Goal: Transaction & Acquisition: Purchase product/service

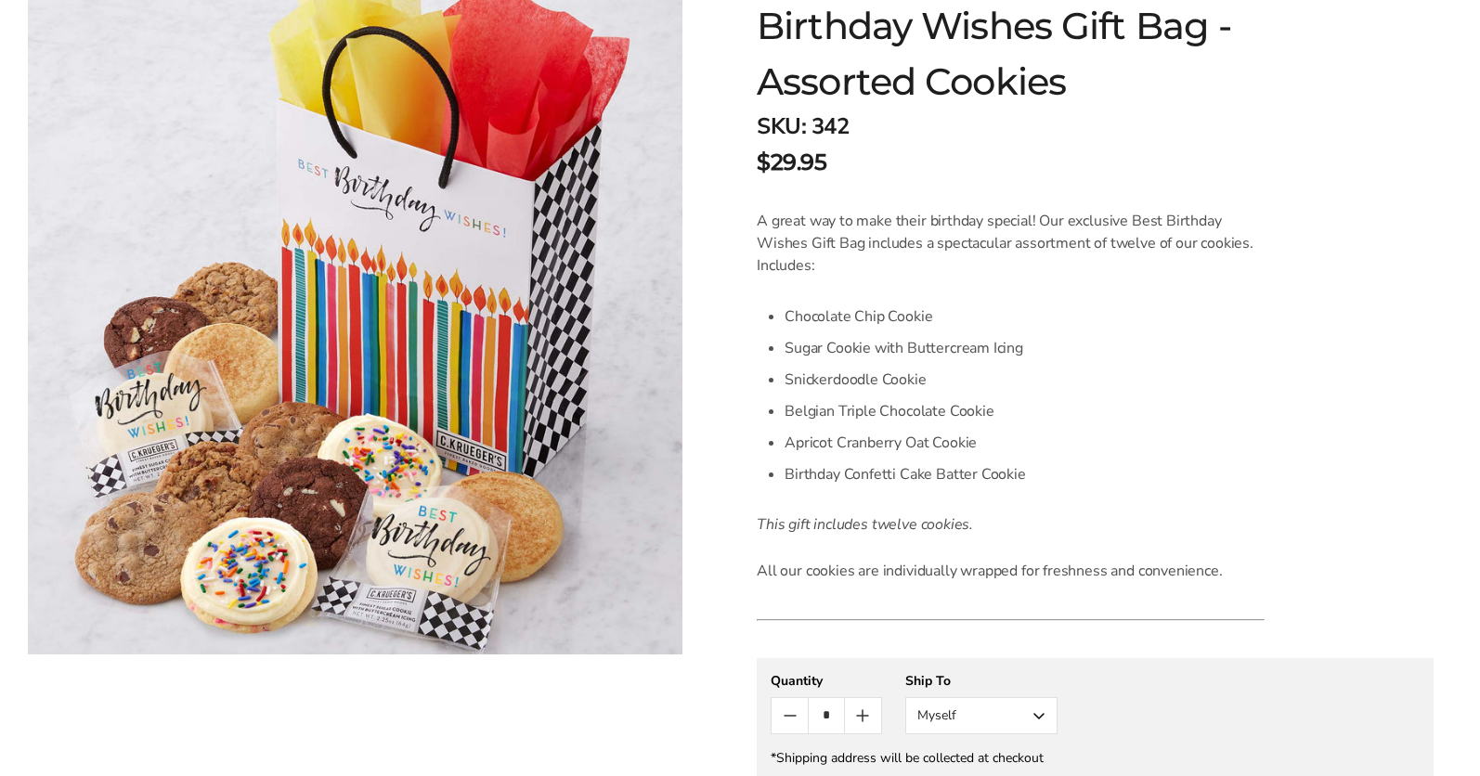
scroll to position [331, 0]
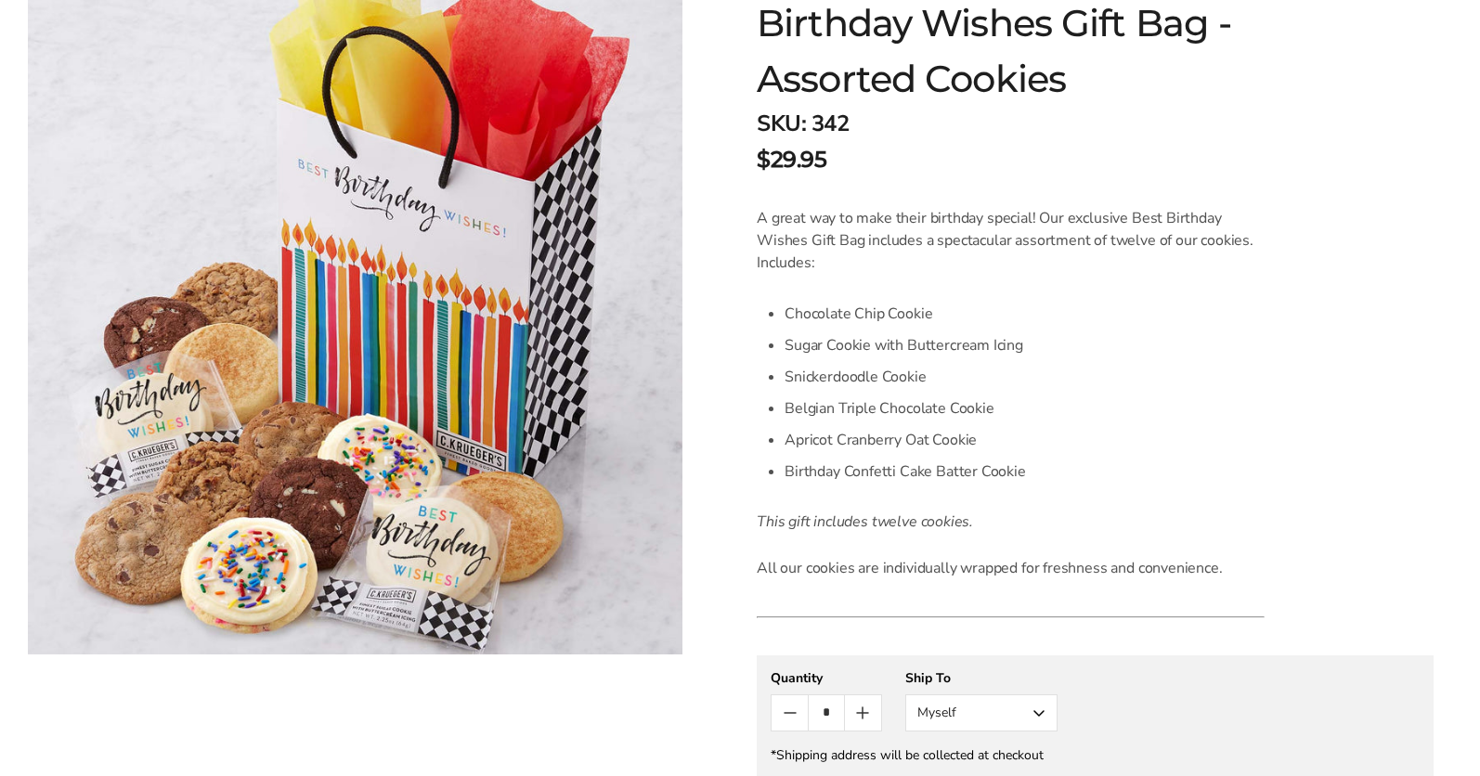
click at [1033, 712] on button "Myself" at bounding box center [981, 712] width 152 height 37
click at [1250, 552] on div "A great way to make their birthday special! Our exclusive Best Birthday Wishes …" at bounding box center [1010, 393] width 508 height 372
click at [940, 712] on button "Myself" at bounding box center [981, 712] width 152 height 37
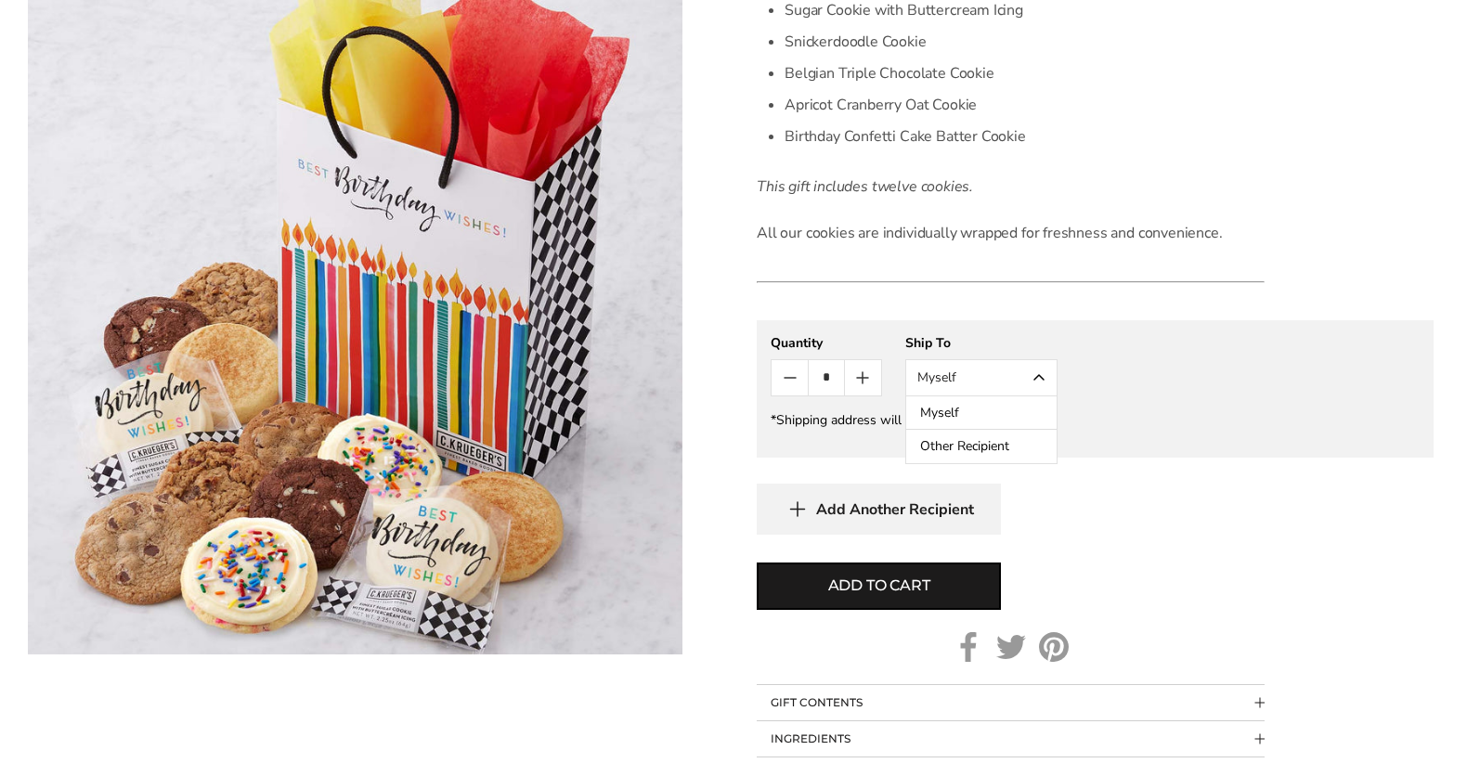
scroll to position [667, 0]
click at [801, 511] on icon "button" at bounding box center [797, 508] width 28 height 29
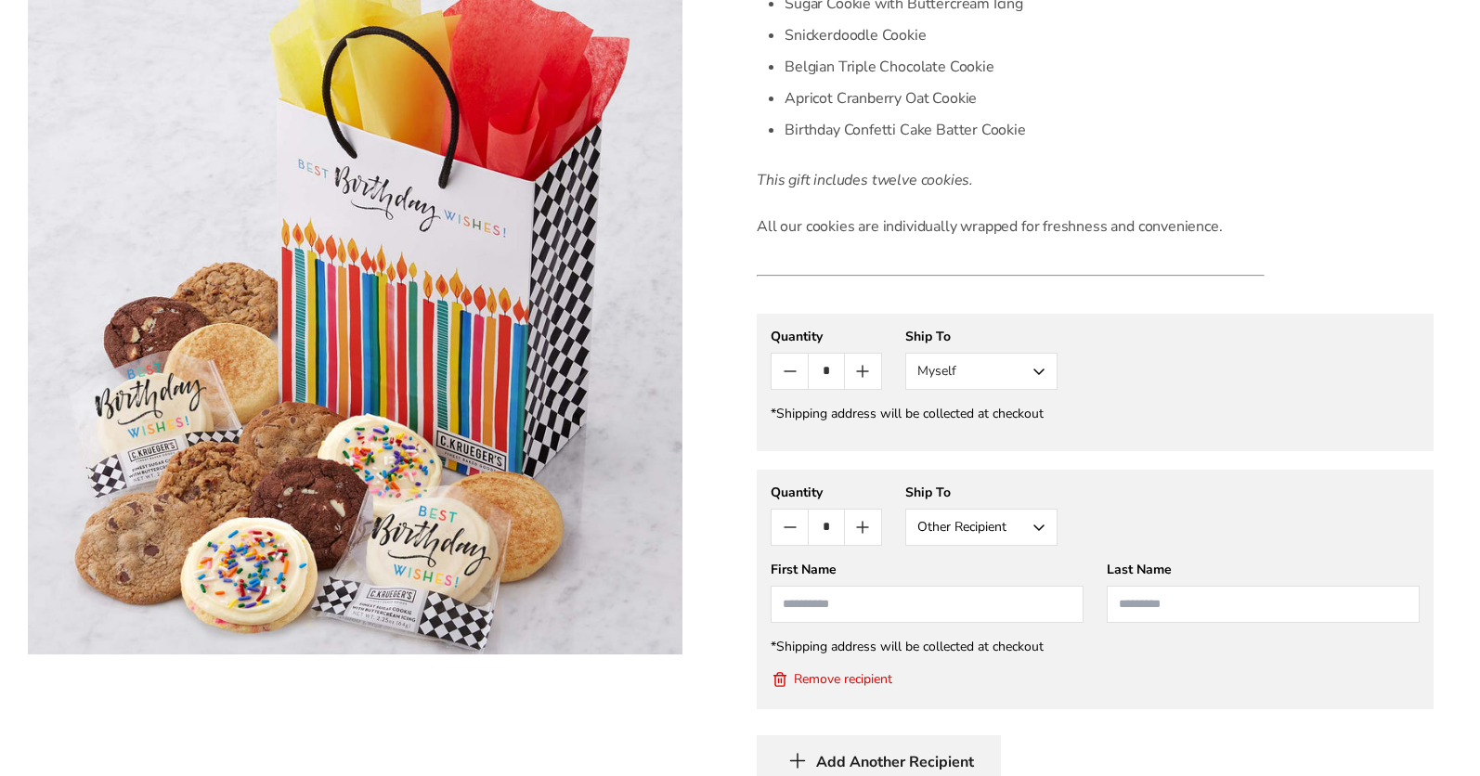
scroll to position [674, 0]
click at [921, 522] on button "Other Recipient" at bounding box center [981, 526] width 152 height 37
click at [984, 606] on button "Other Recipient" at bounding box center [981, 594] width 150 height 33
click at [815, 608] on input "First Name" at bounding box center [926, 603] width 313 height 37
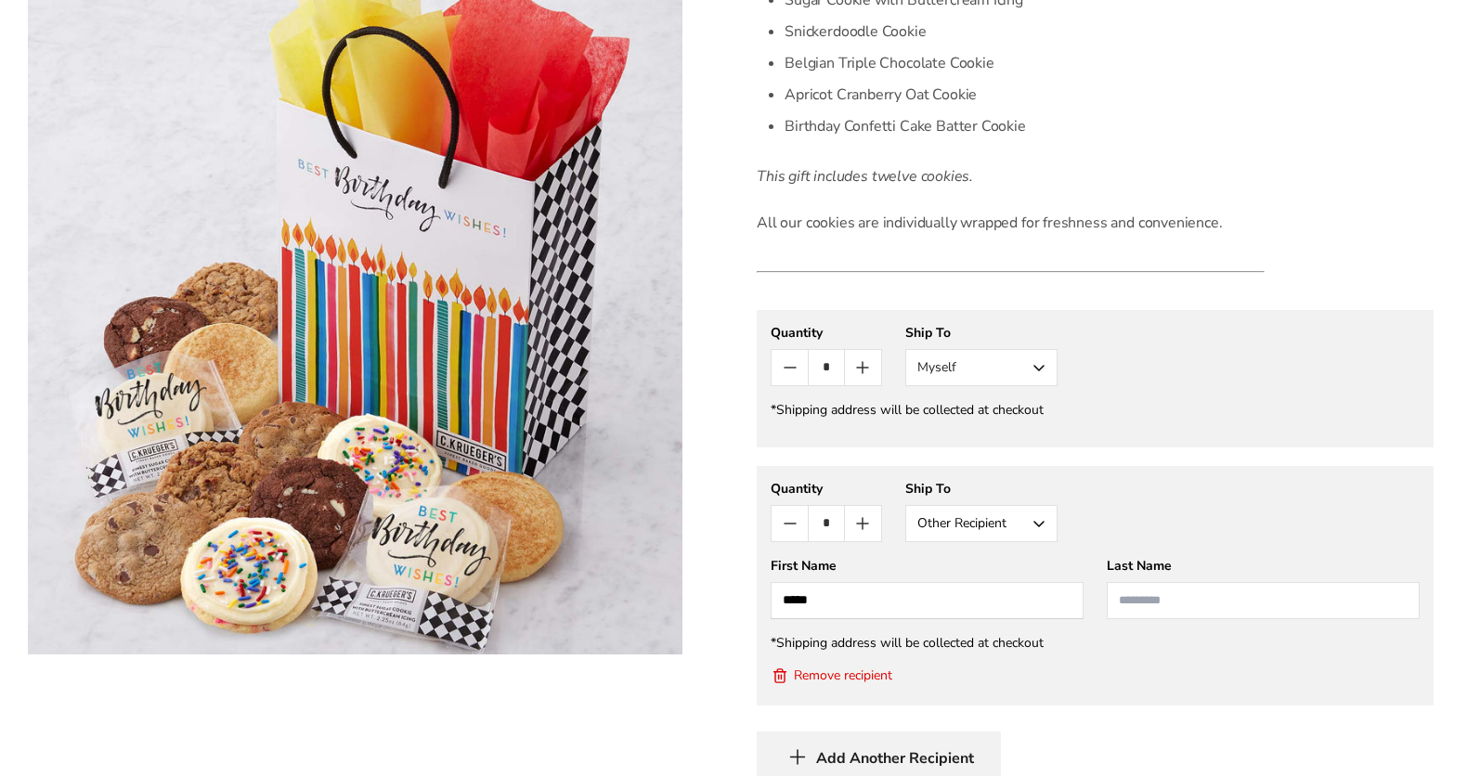
type input "*****"
click at [1153, 594] on input "Last Name" at bounding box center [1262, 600] width 313 height 37
type input "****"
click at [1037, 369] on button "Myself" at bounding box center [981, 367] width 152 height 37
click at [776, 676] on icon "New recipient" at bounding box center [779, 675] width 19 height 19
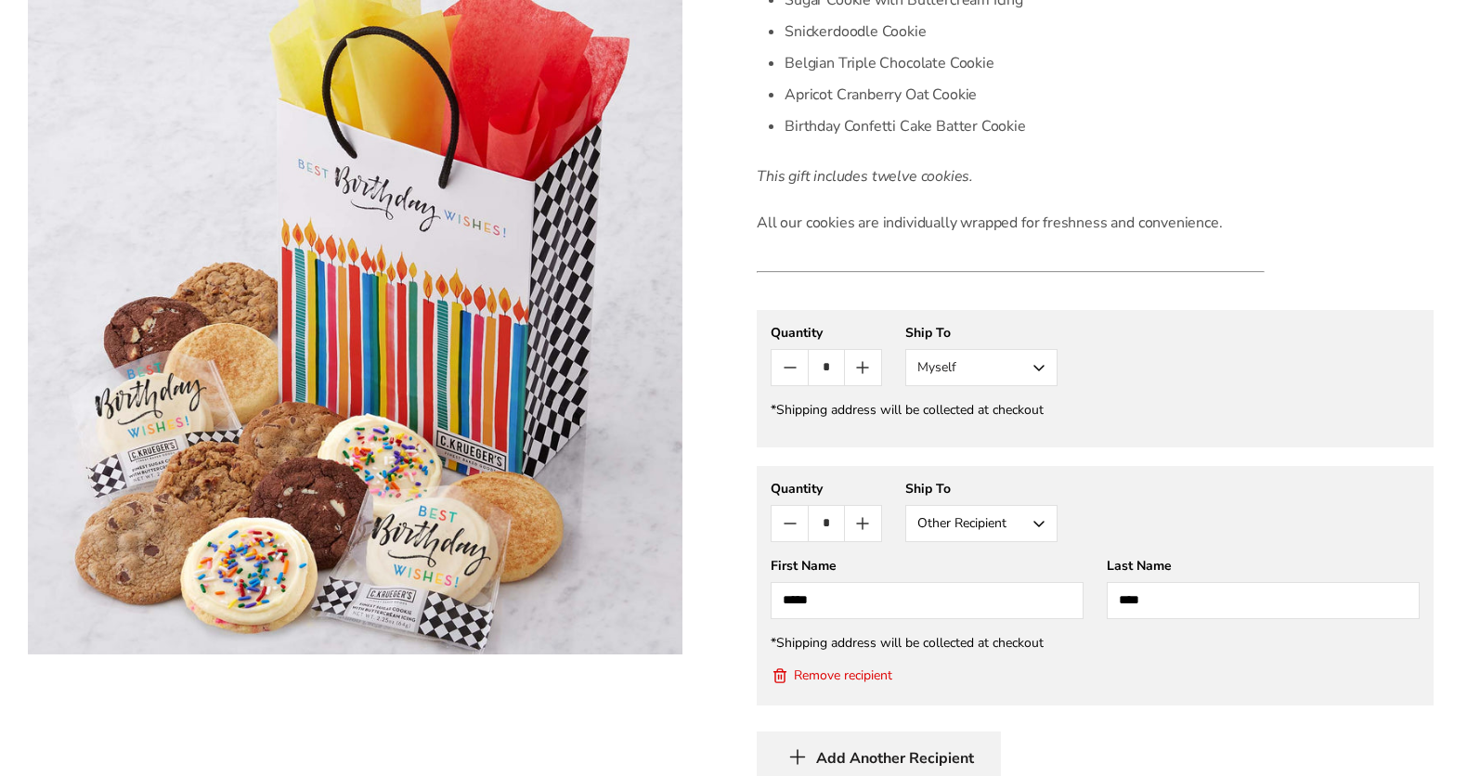
click at [1041, 364] on button "Myself" at bounding box center [981, 367] width 152 height 37
click at [1024, 433] on button "Other Recipient" at bounding box center [981, 436] width 150 height 33
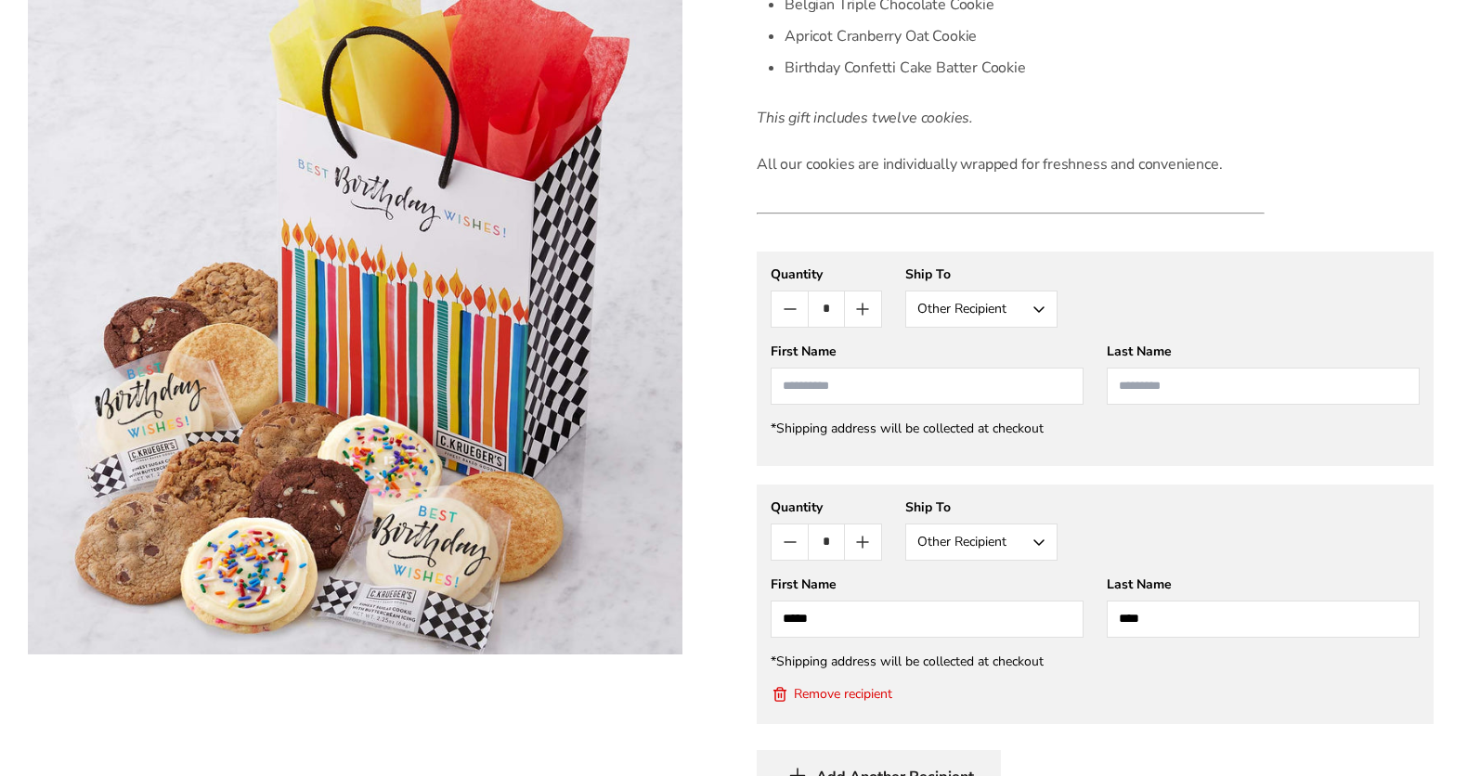
scroll to position [761, 0]
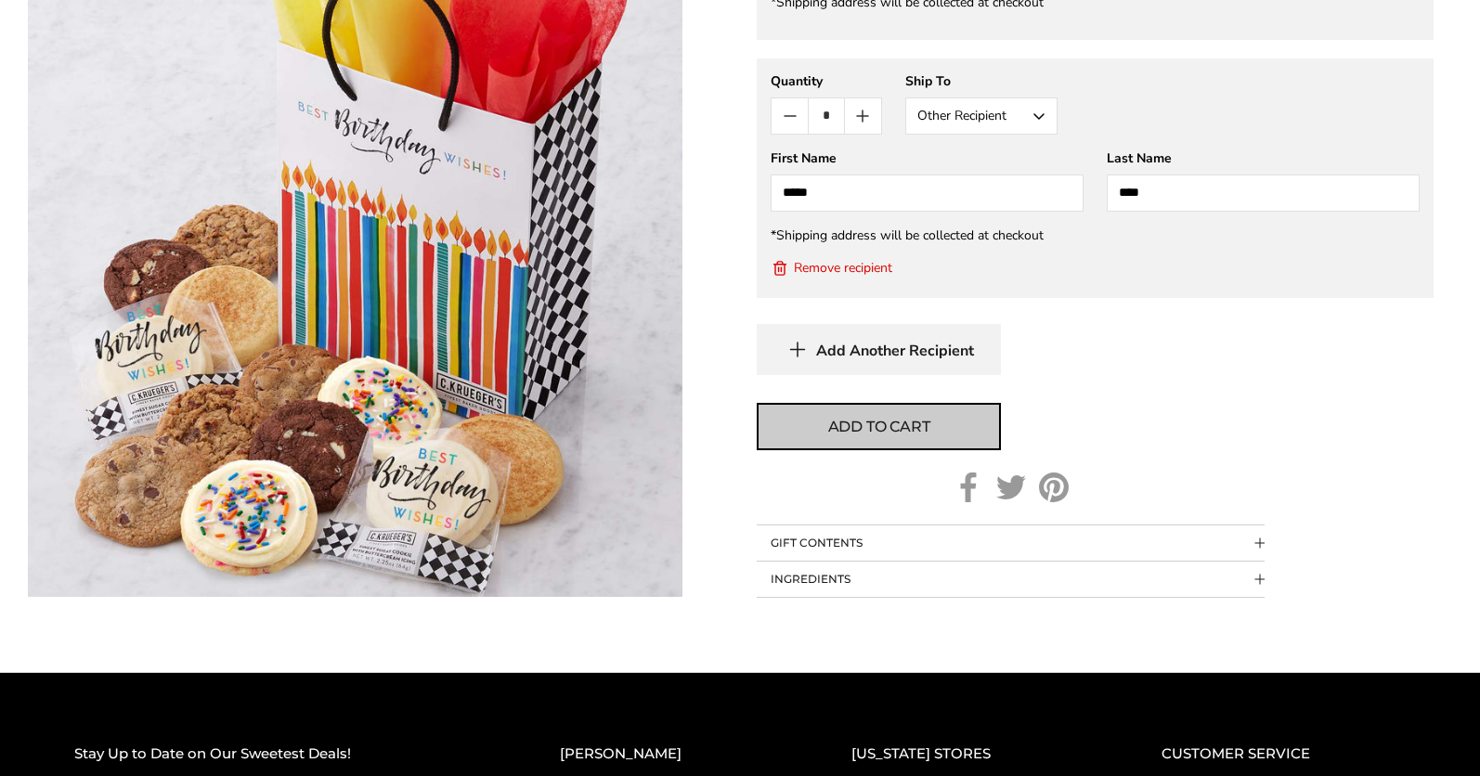
click at [941, 408] on button "Add to cart" at bounding box center [878, 426] width 244 height 47
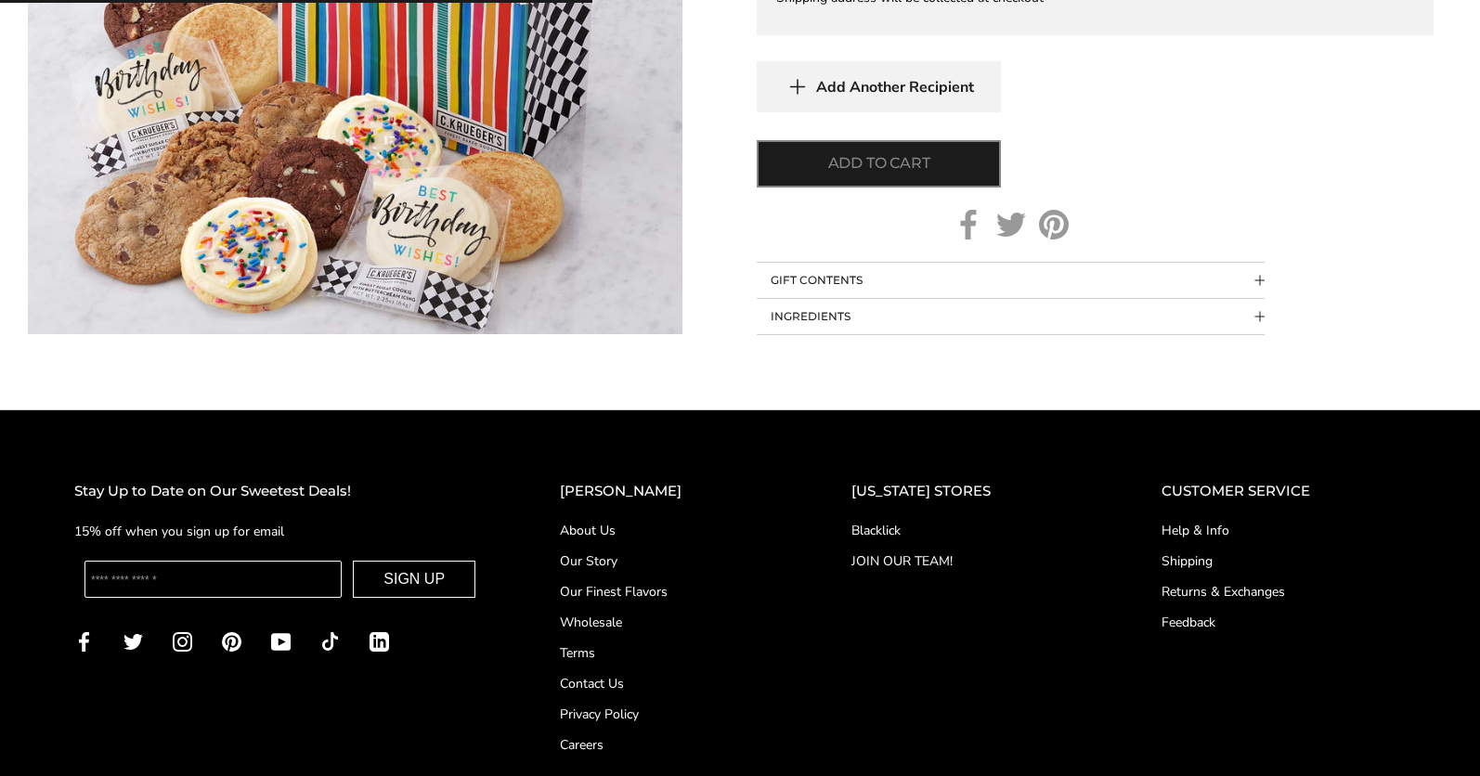
scroll to position [1167, 0]
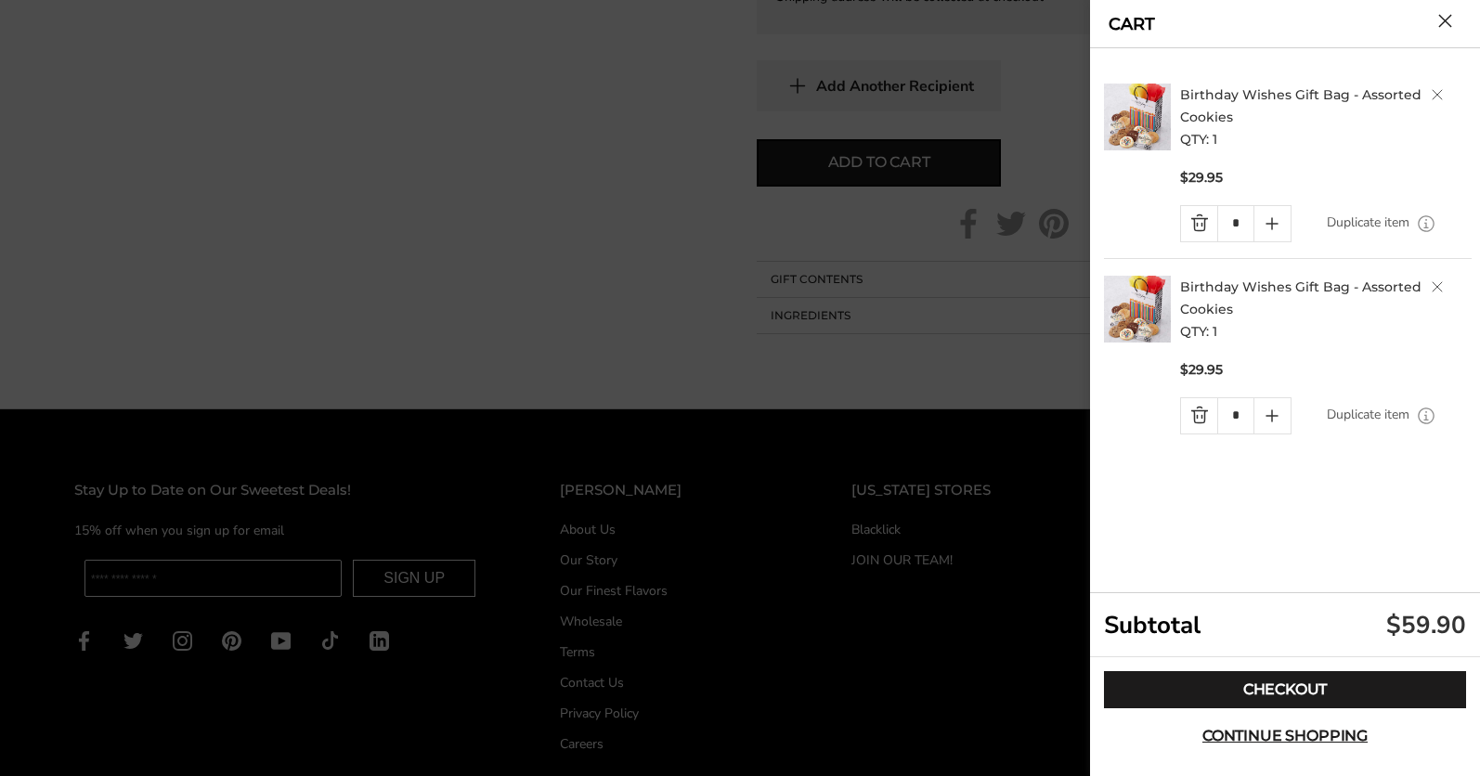
click at [1440, 291] on link "Delete product" at bounding box center [1436, 286] width 11 height 11
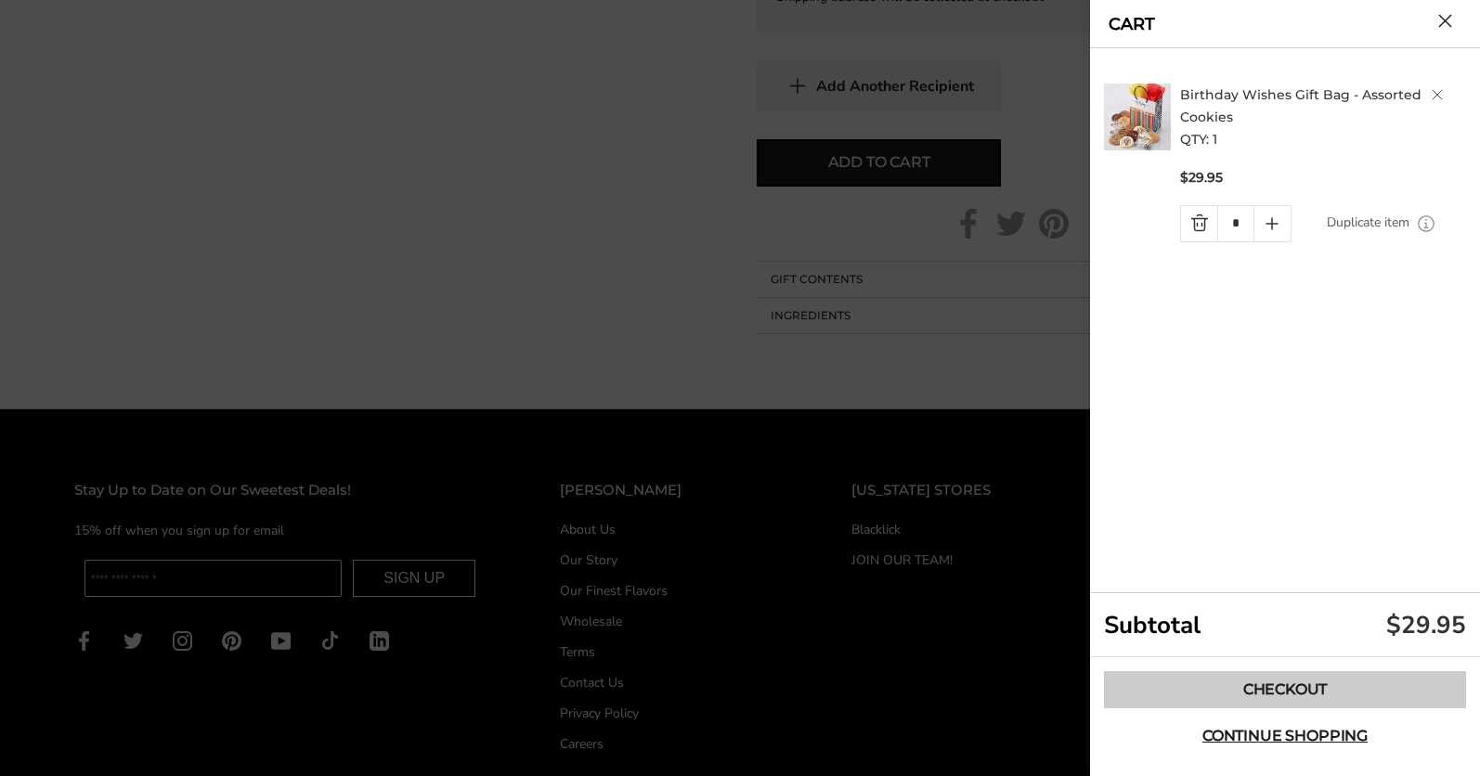
click at [1271, 693] on link "Checkout" at bounding box center [1285, 689] width 362 height 37
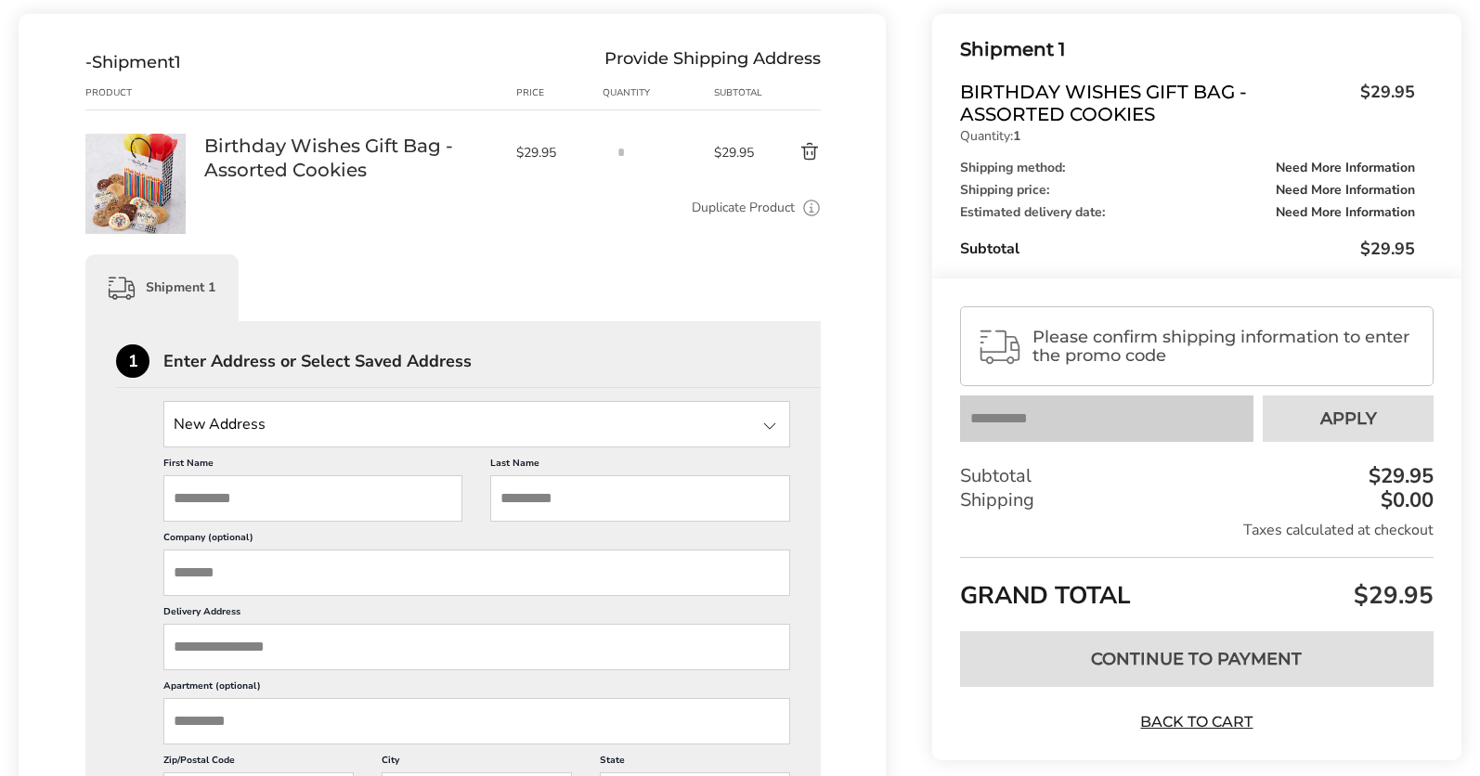
scroll to position [214, 0]
click at [192, 498] on input "First Name" at bounding box center [312, 496] width 299 height 46
type input "*****"
drag, startPoint x: 514, startPoint y: 490, endPoint x: 560, endPoint y: 446, distance: 63.0
click at [516, 481] on input "Last Name" at bounding box center [639, 496] width 299 height 46
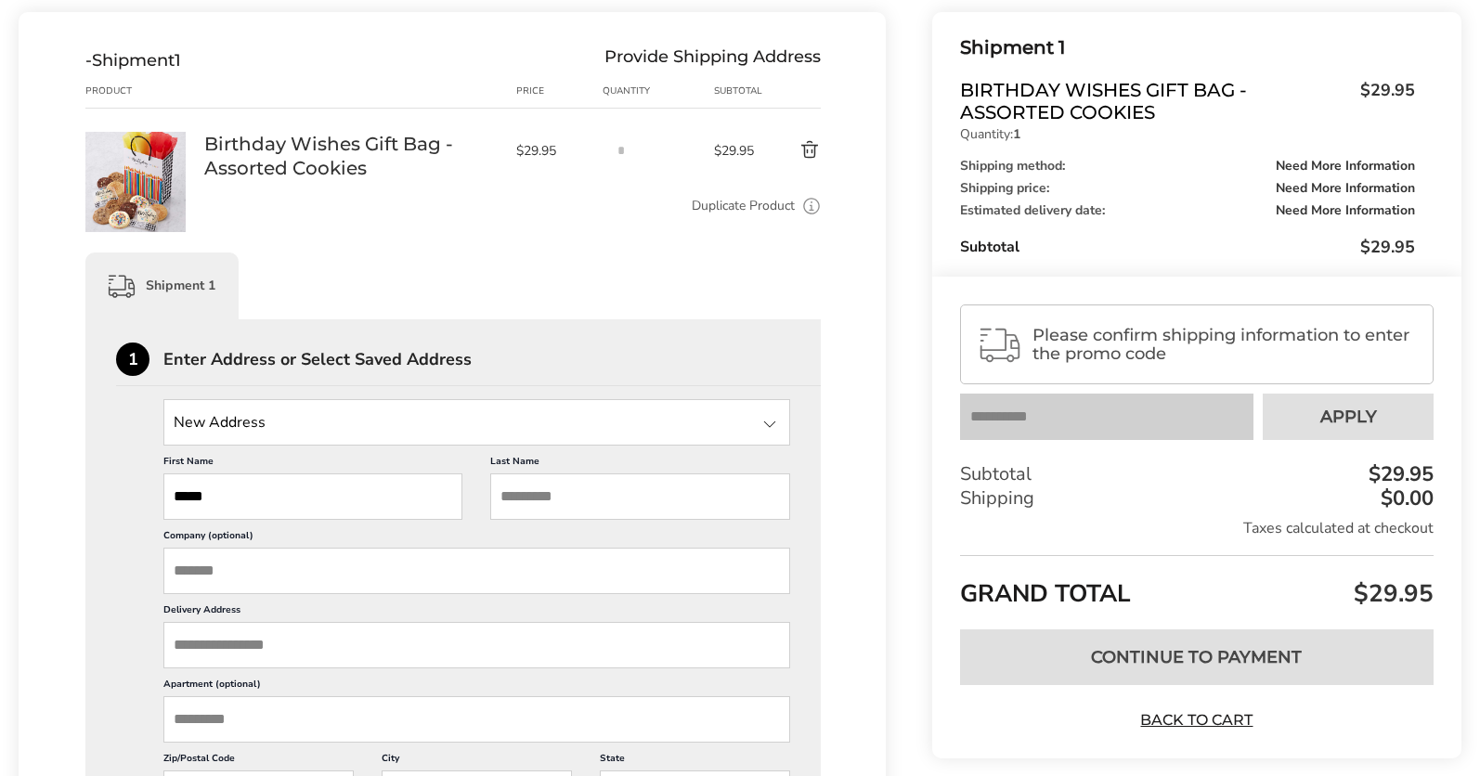
type input "****"
type input "**********"
click at [181, 648] on input "Delivery Address" at bounding box center [476, 645] width 627 height 46
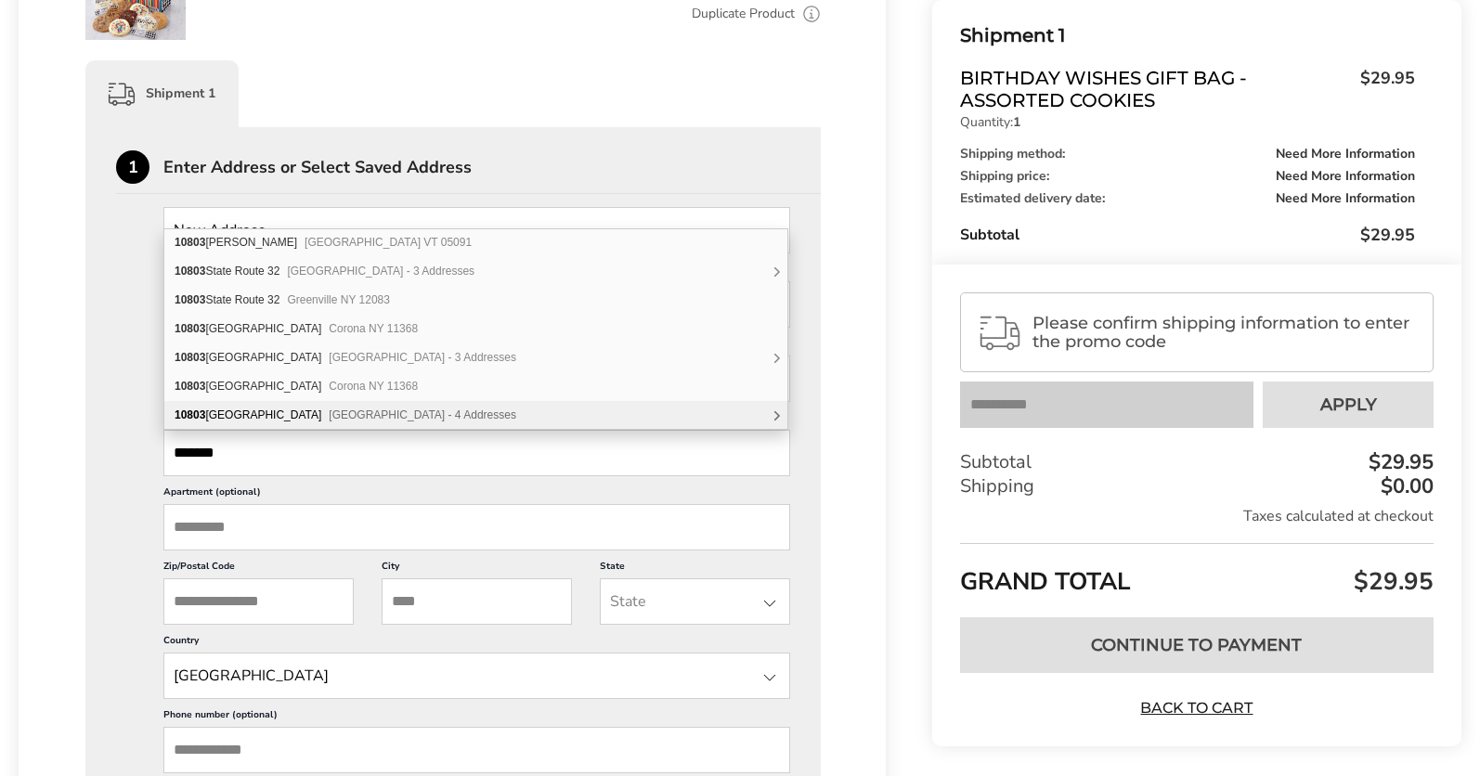
scroll to position [0, 0]
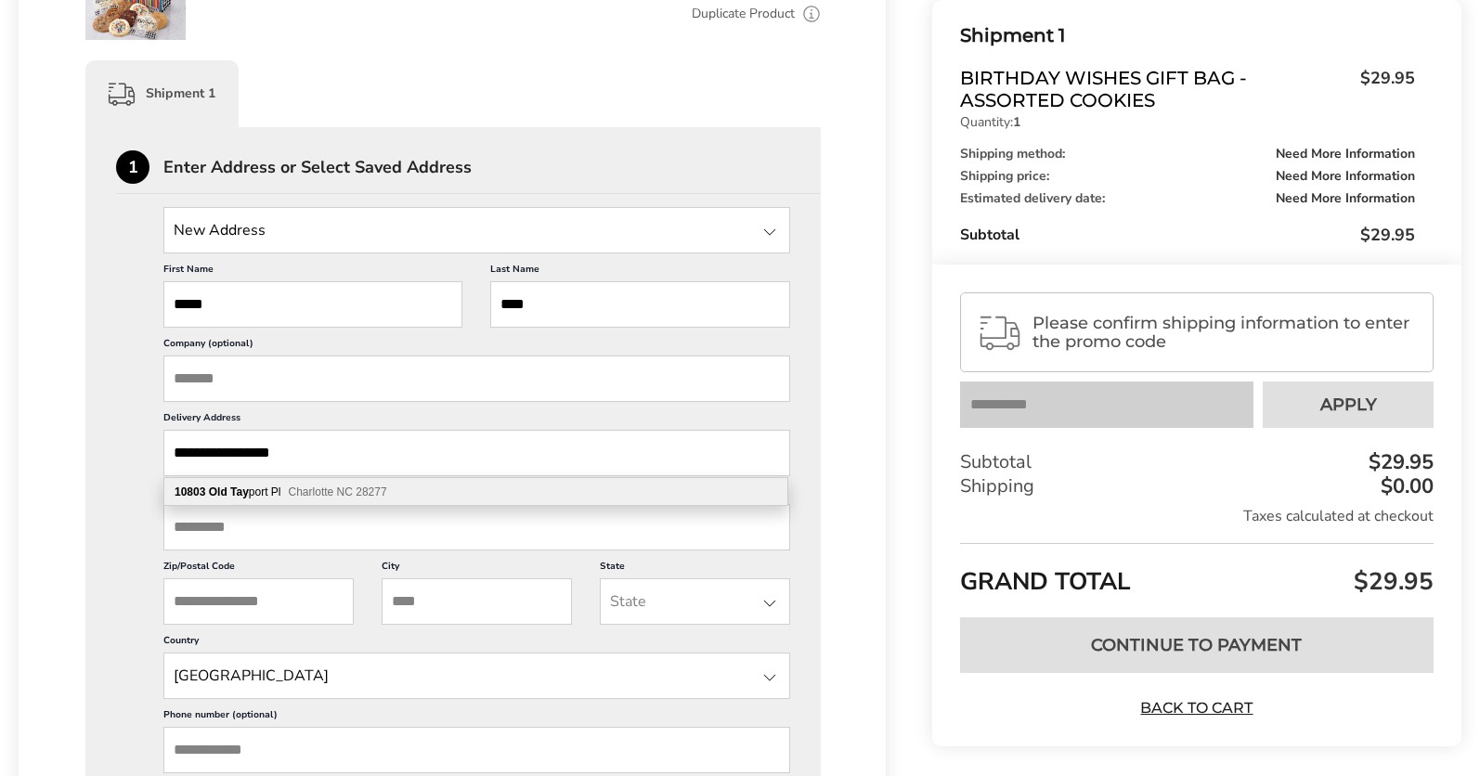
type input "**********"
click at [225, 486] on b "Old Tay" at bounding box center [229, 491] width 40 height 13
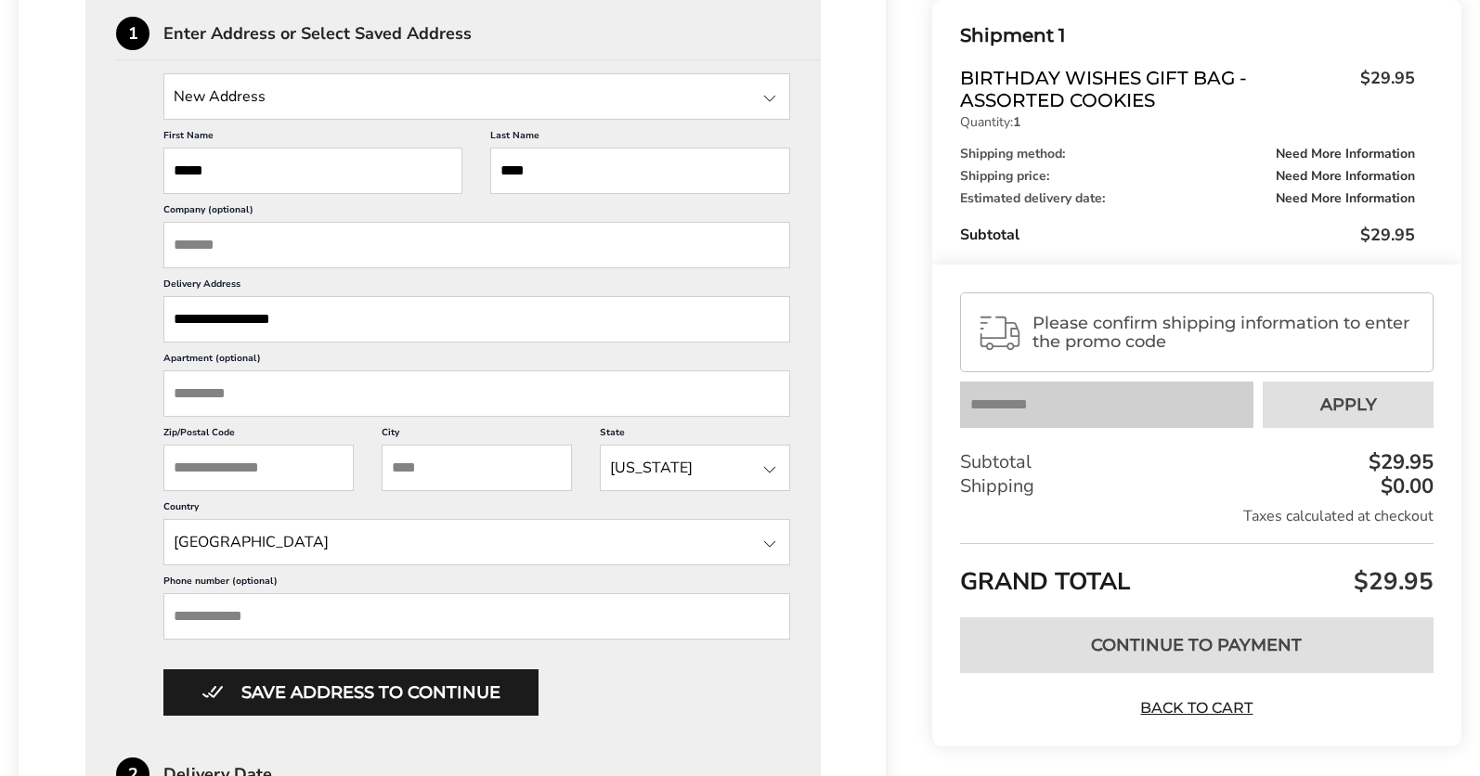
scroll to position [542, 0]
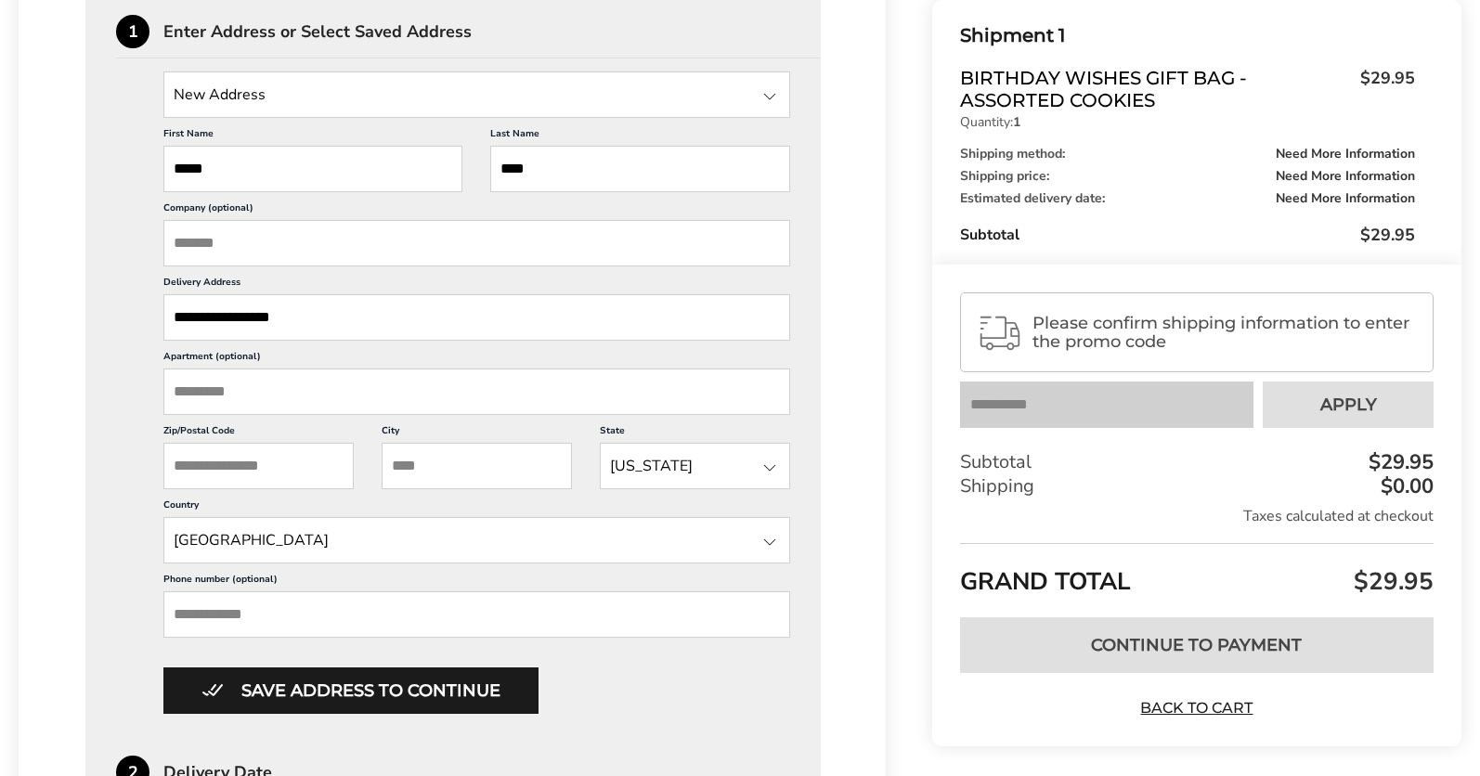
click at [442, 690] on button "Save address to continue" at bounding box center [350, 690] width 375 height 46
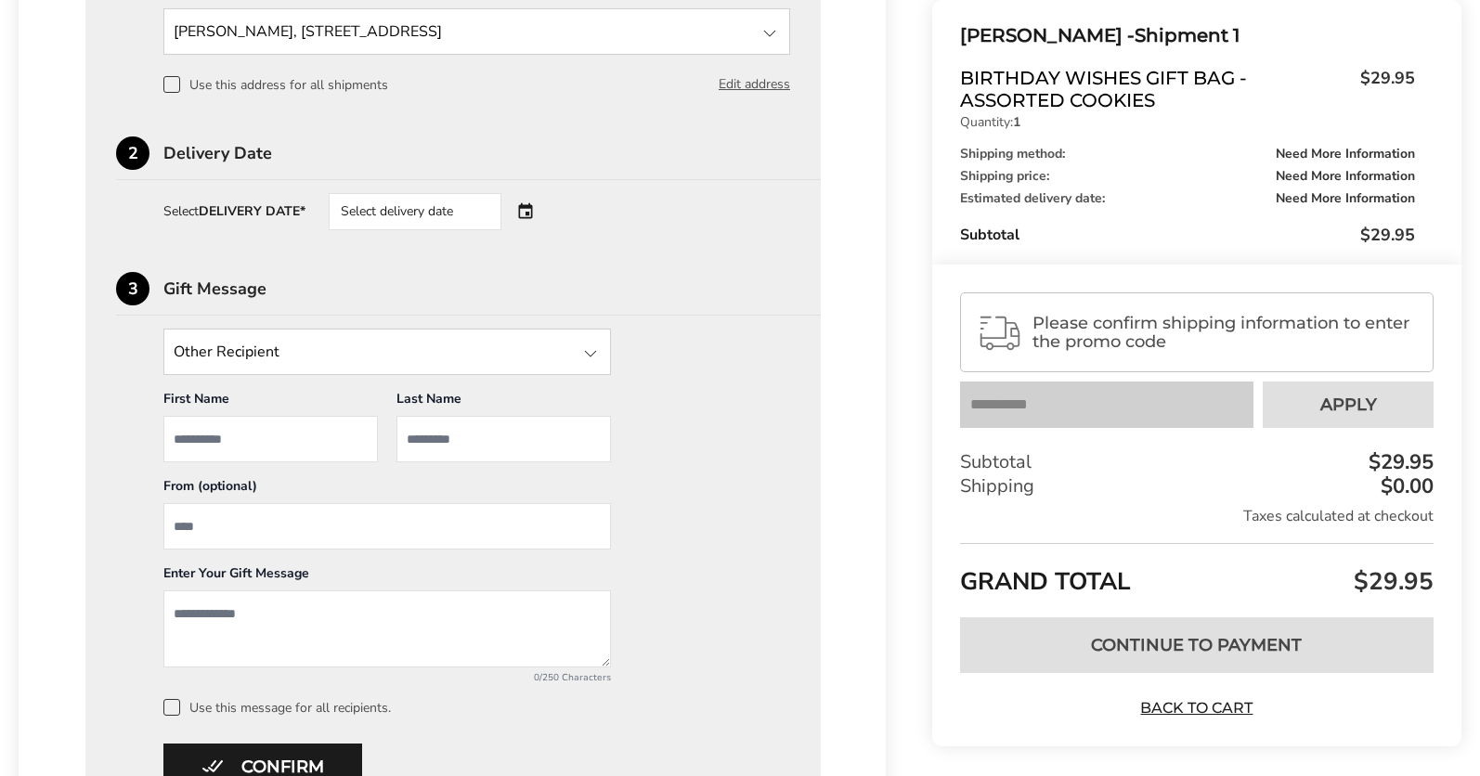
scroll to position [624, 0]
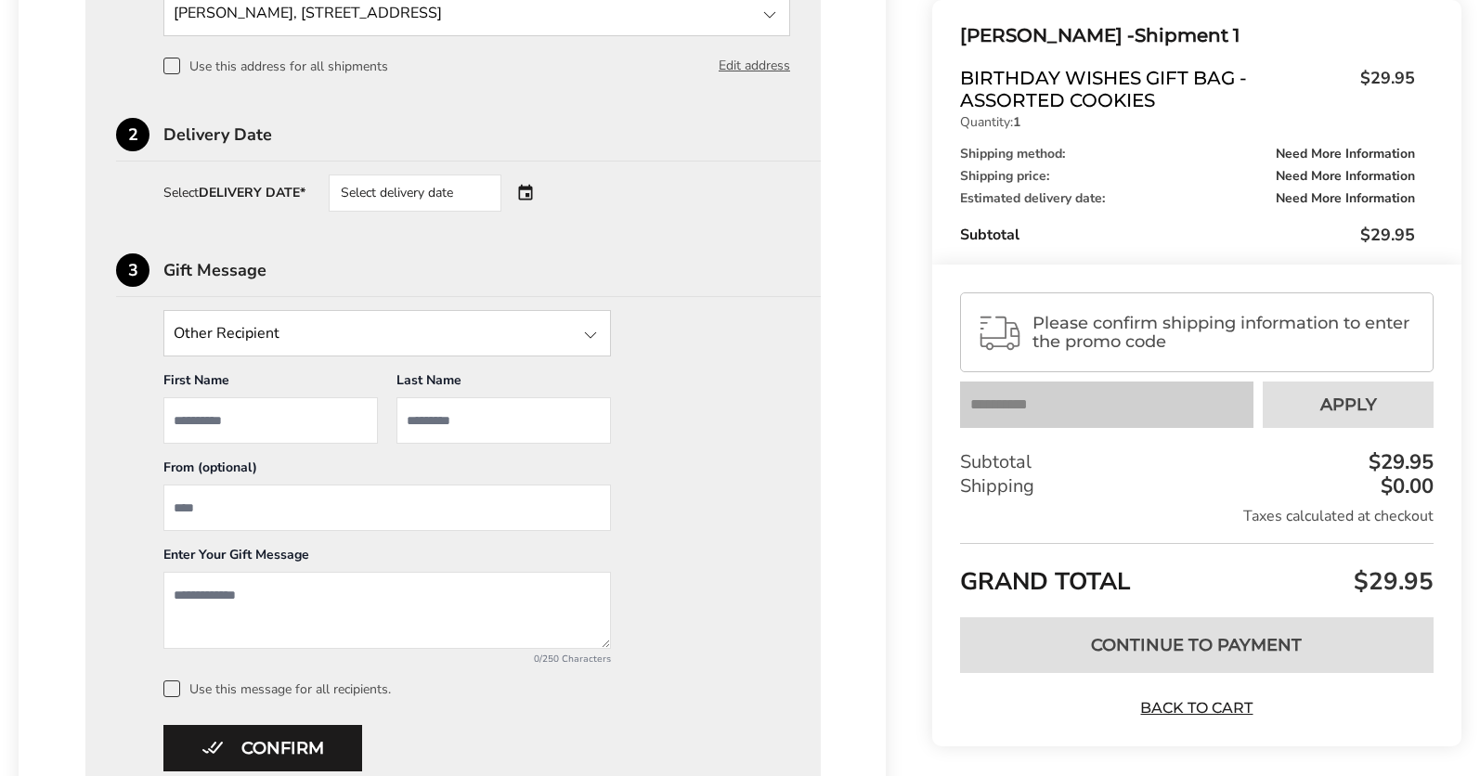
click at [531, 192] on div "Select delivery date" at bounding box center [441, 193] width 225 height 37
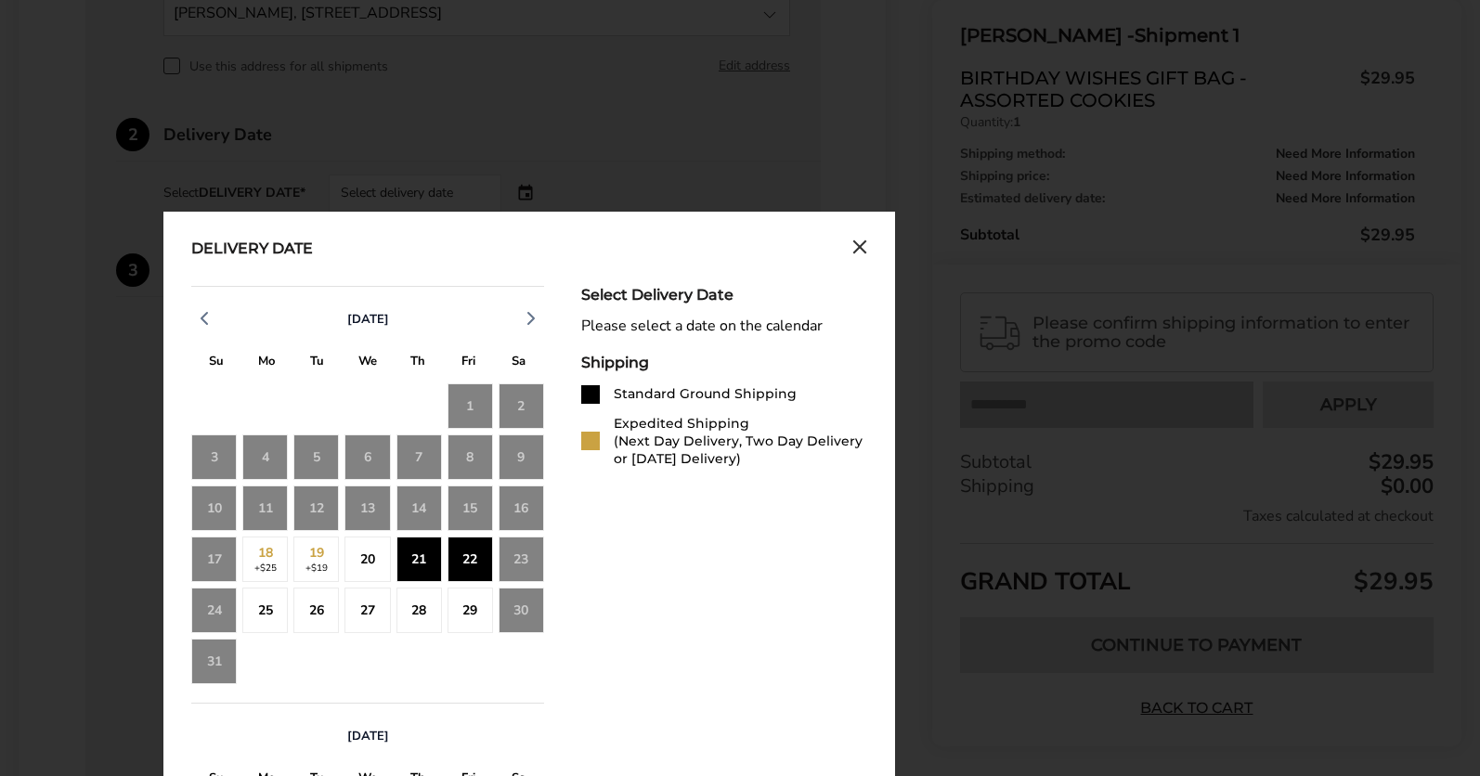
click at [467, 562] on div "22" at bounding box center [469, 559] width 45 height 45
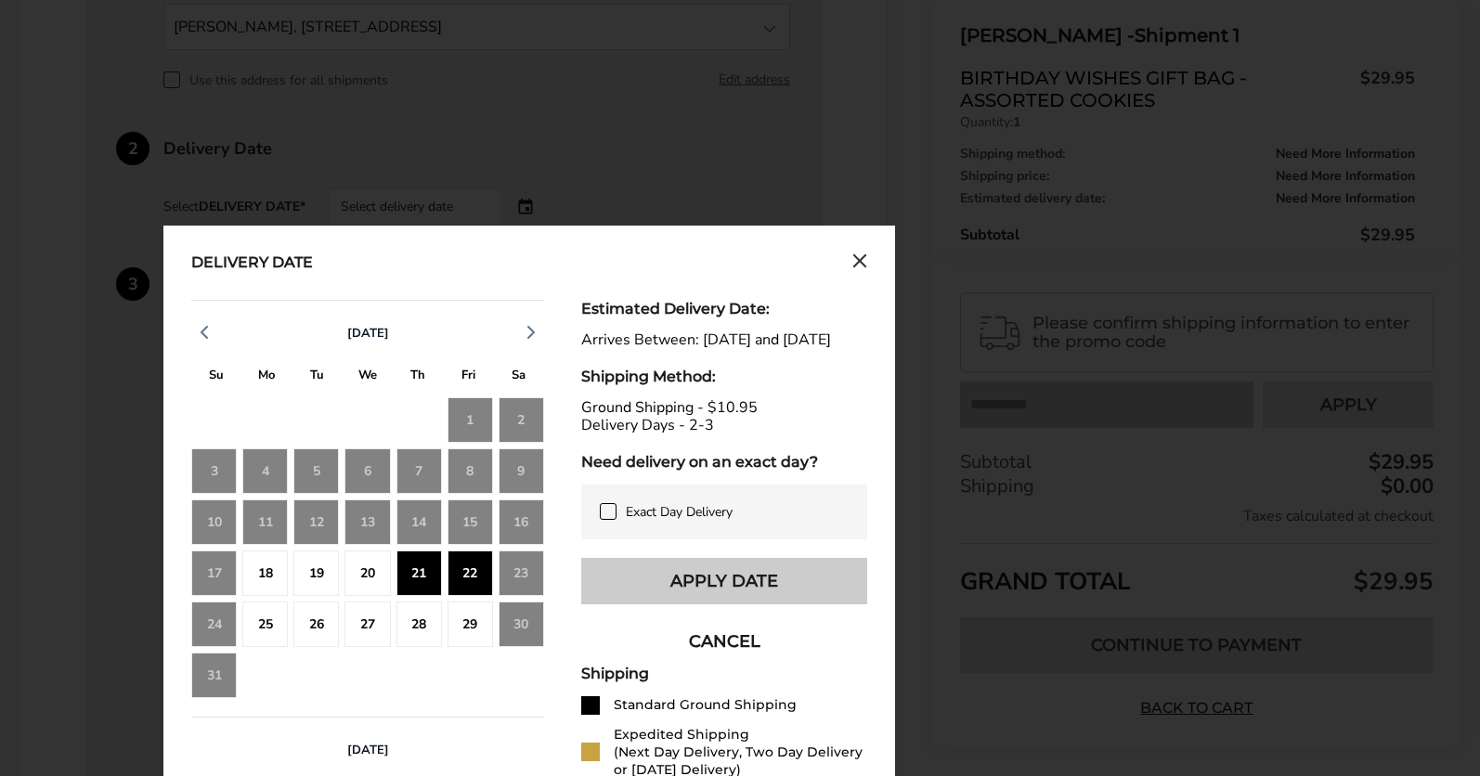
click at [808, 595] on button "Apply Date" at bounding box center [724, 581] width 286 height 46
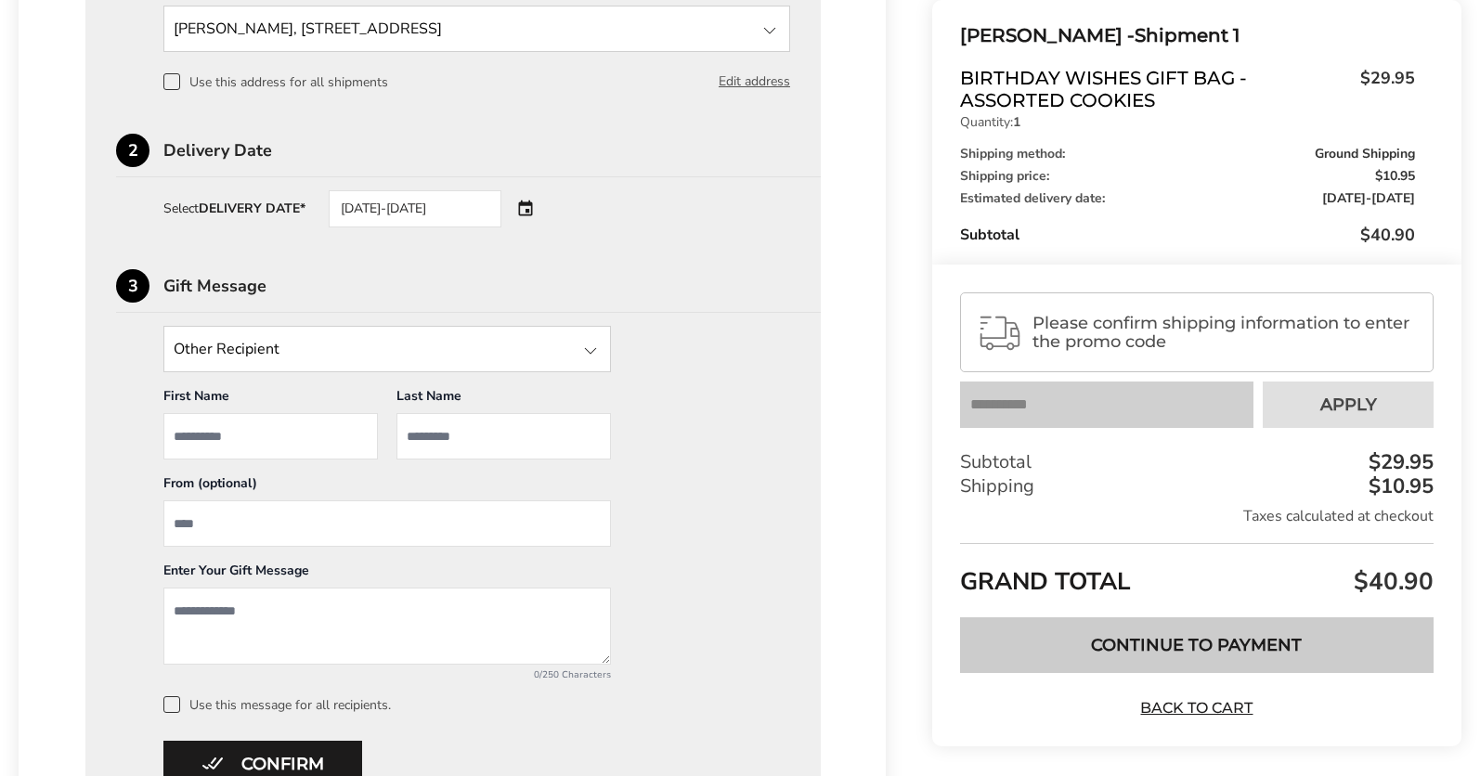
scroll to position [610, 0]
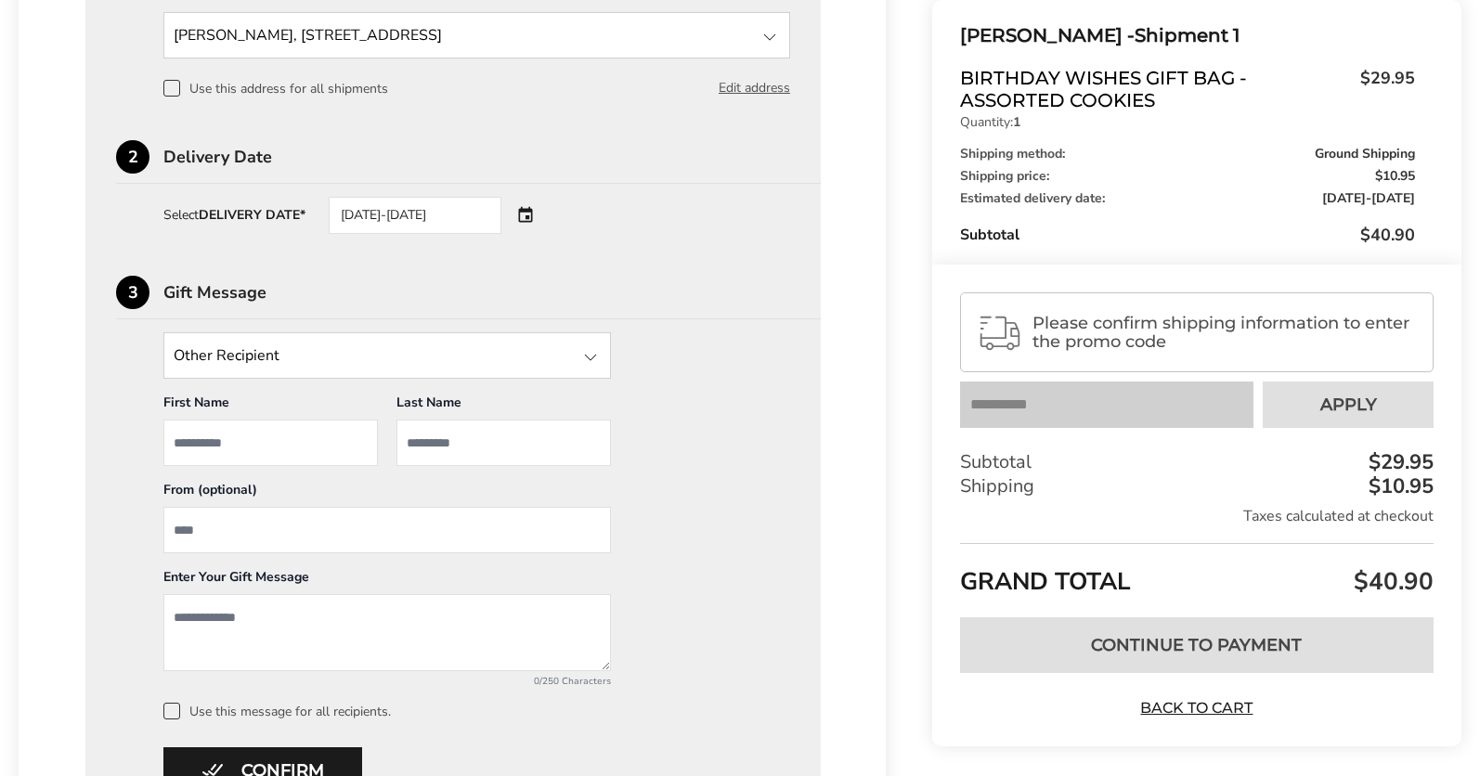
click at [189, 618] on textarea "Add a message" at bounding box center [386, 632] width 447 height 77
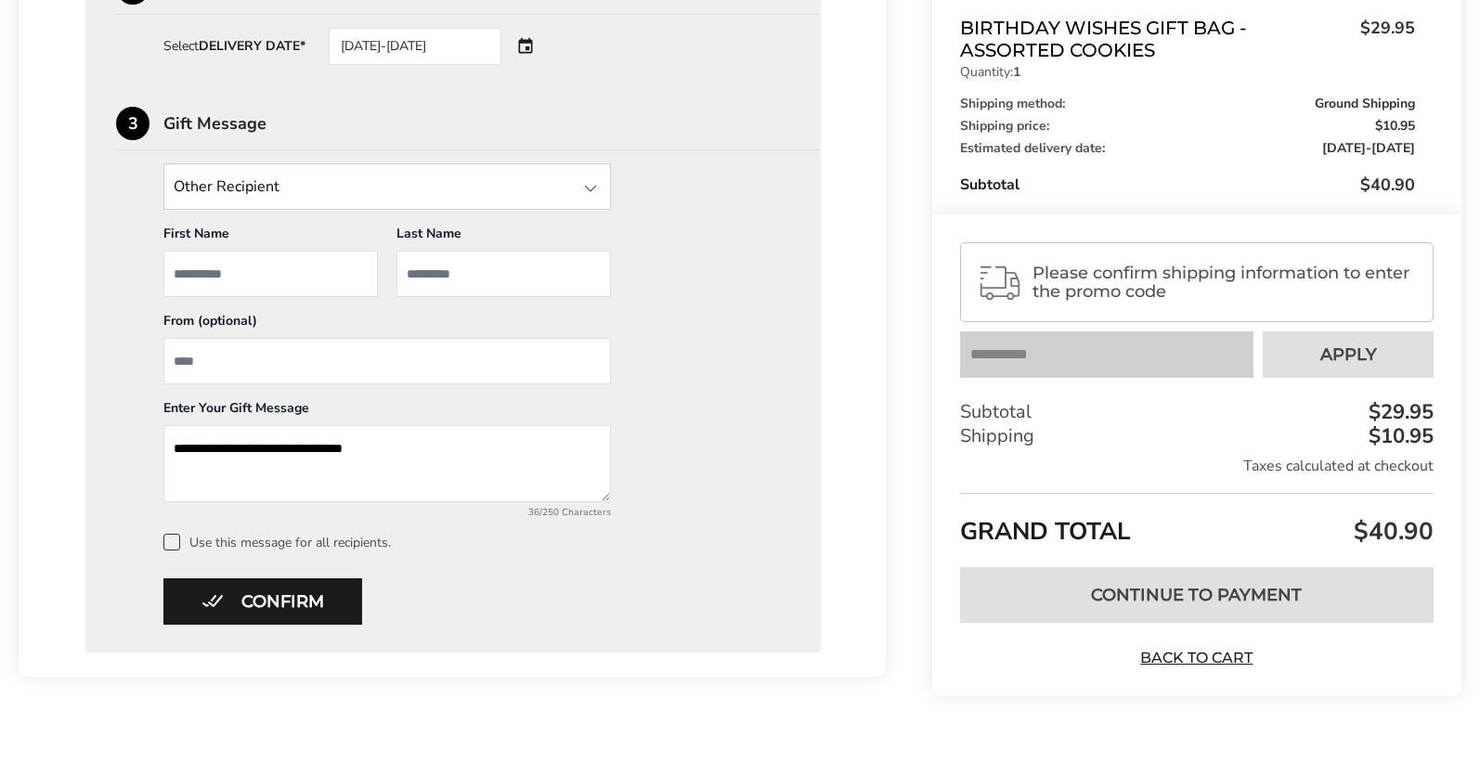
scroll to position [766, 0]
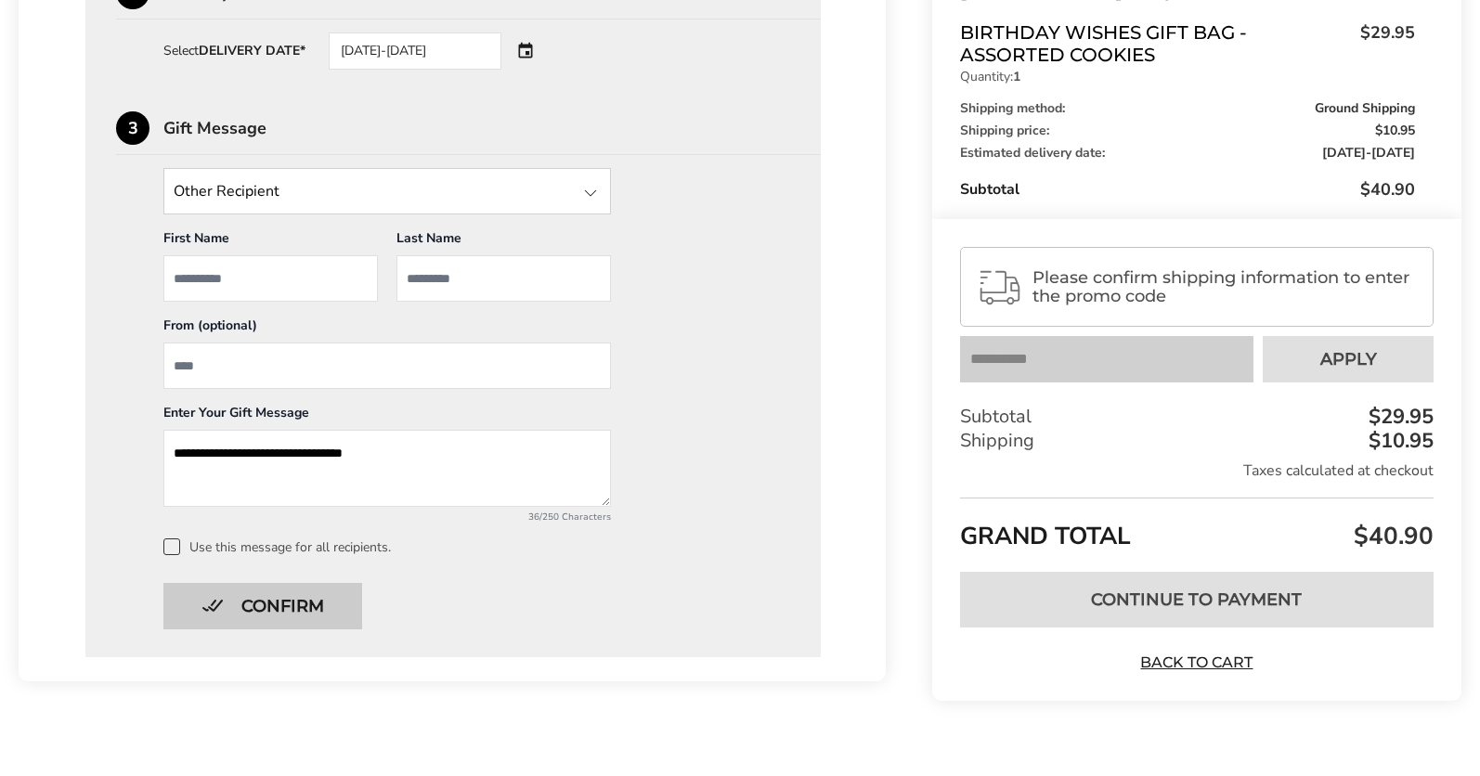
type textarea "**********"
click at [319, 608] on button "Confirm" at bounding box center [262, 606] width 199 height 46
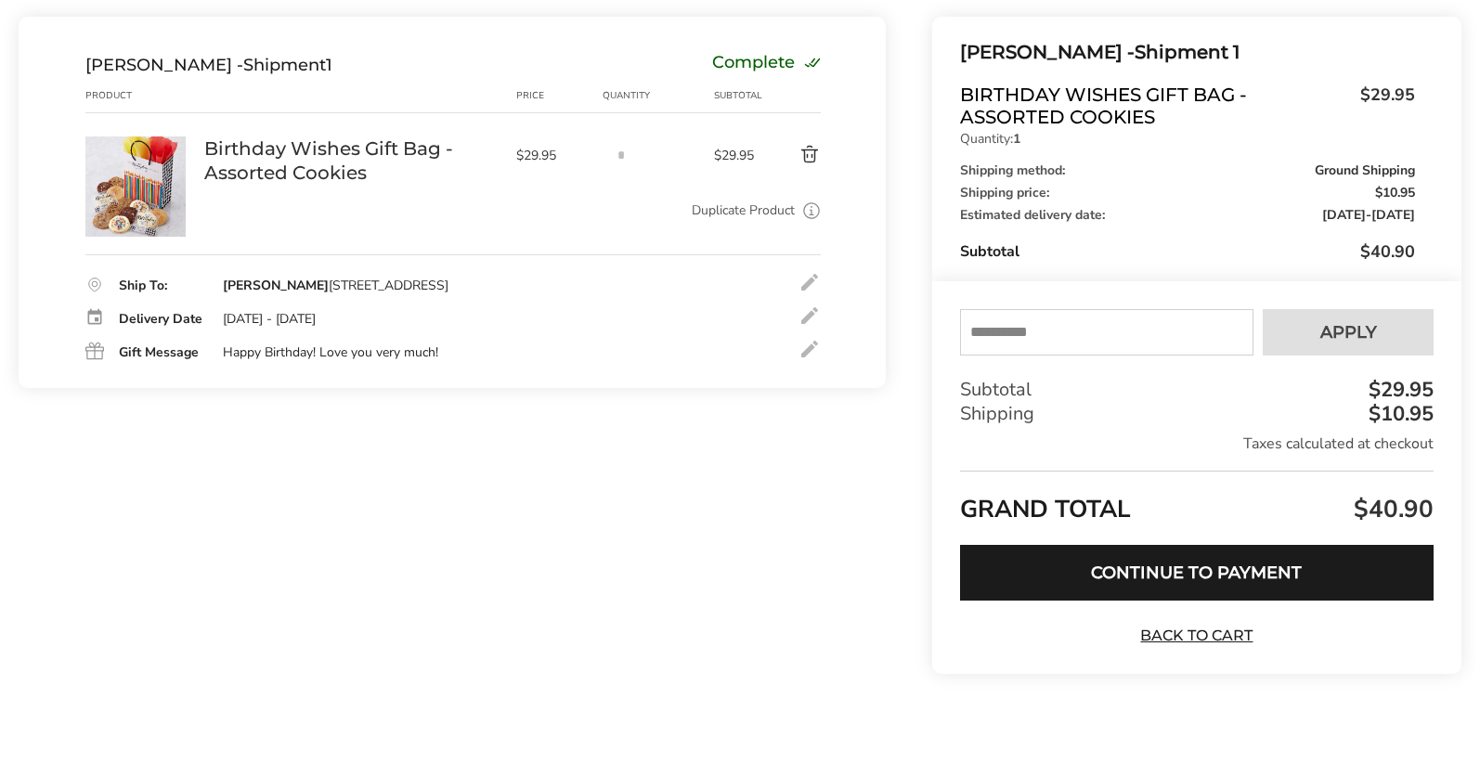
scroll to position [210, 0]
click at [1256, 573] on button "Continue to Payment" at bounding box center [1196, 573] width 473 height 56
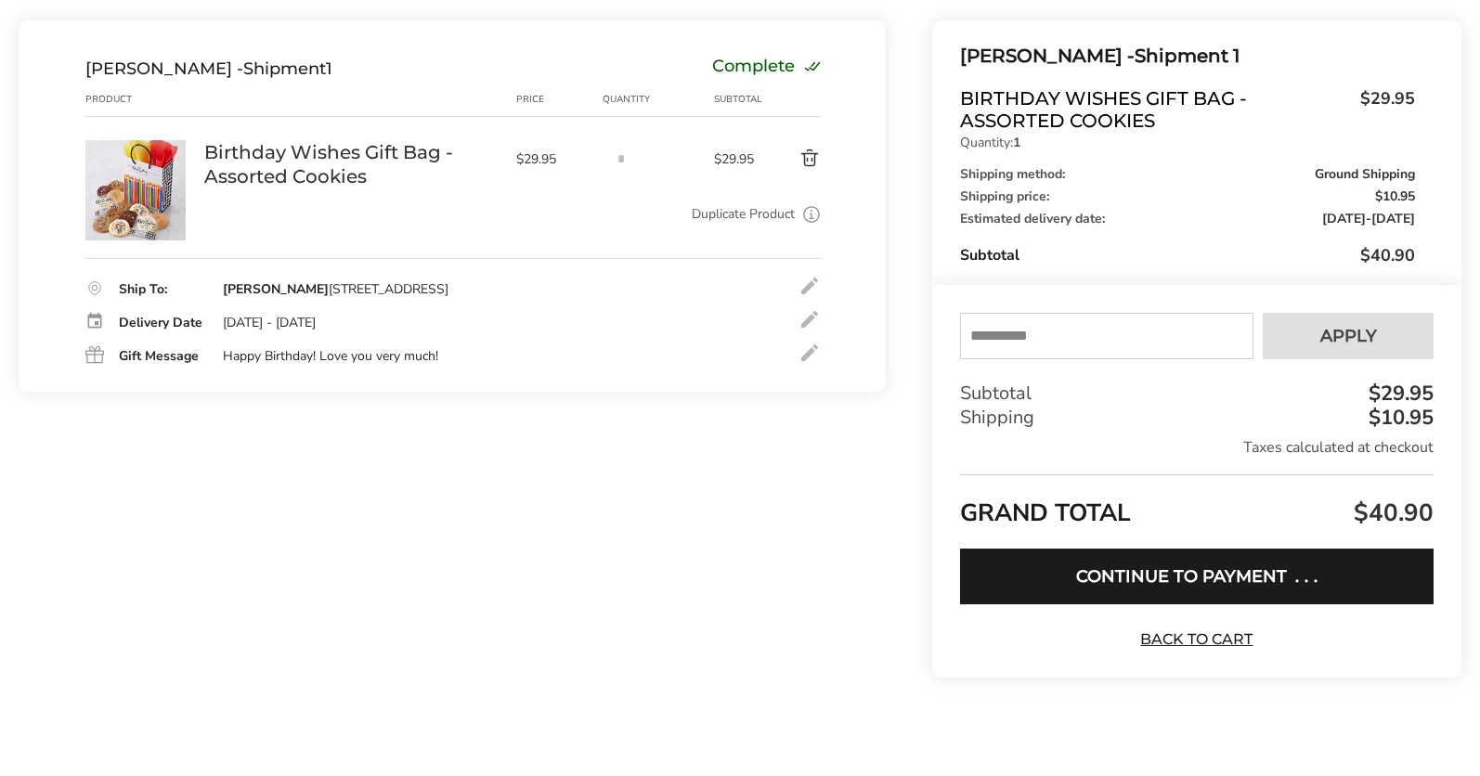
scroll to position [205, 0]
